Goal: Transaction & Acquisition: Download file/media

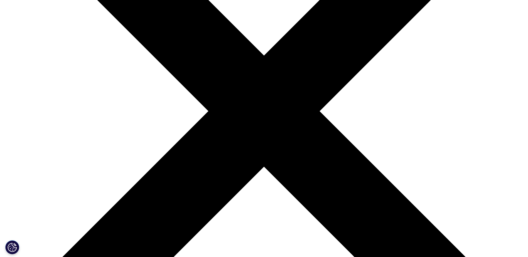
scroll to position [164, 0]
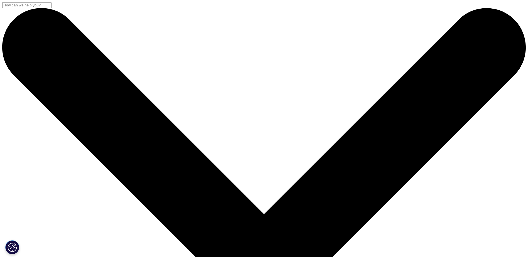
drag, startPoint x: 94, startPoint y: 72, endPoint x: 256, endPoint y: 92, distance: 163.6
copy div "The Global Use of Medicines 2023"
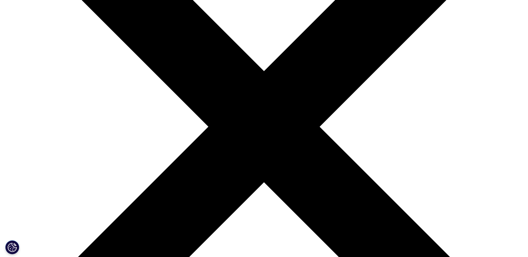
scroll to position [143, 0]
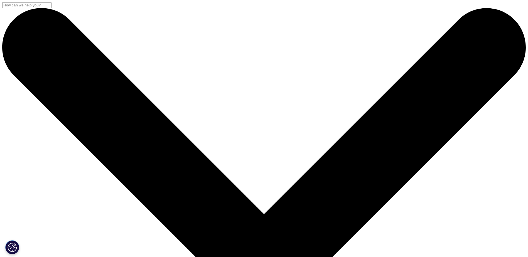
scroll to position [26, 0]
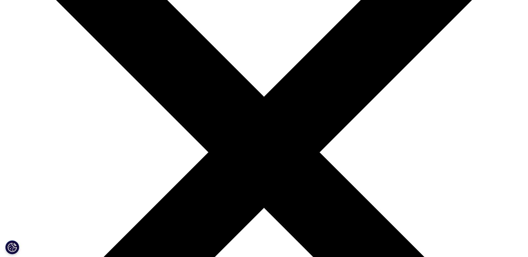
scroll to position [170, 0]
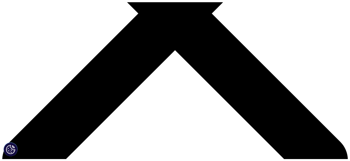
scroll to position [224, 328]
